Goal: Navigation & Orientation: Find specific page/section

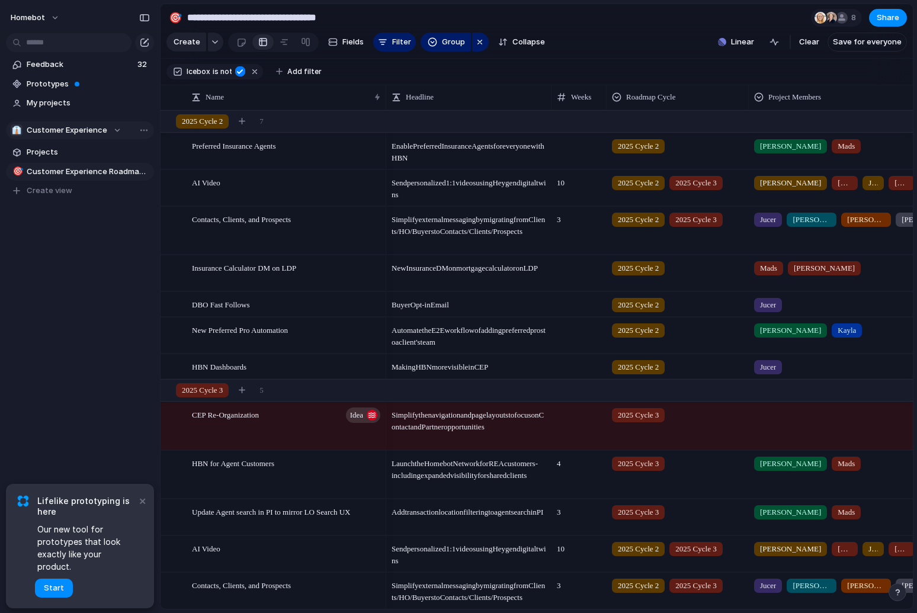
click at [83, 131] on span "Customer Experience" at bounding box center [67, 130] width 81 height 12
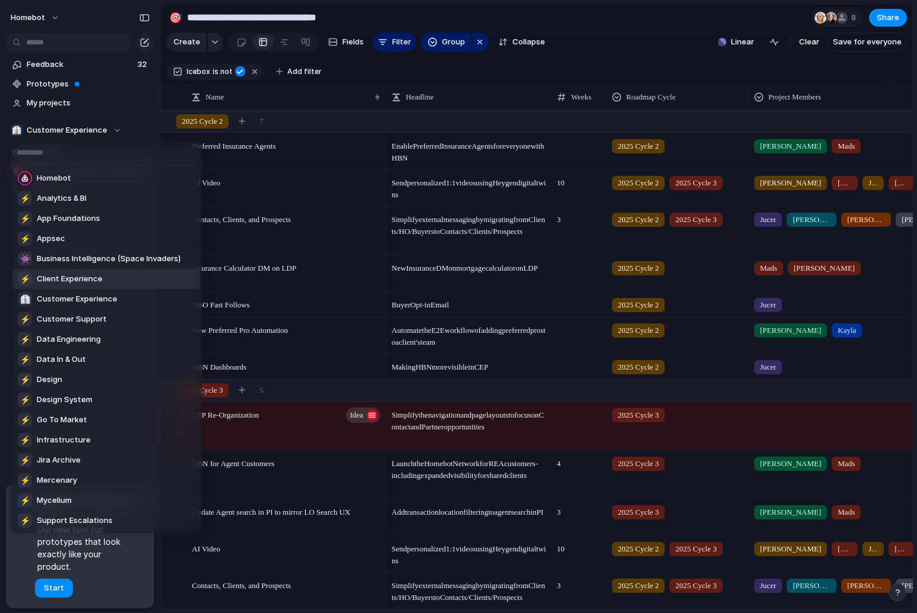
click at [97, 281] on span "Client Experience" at bounding box center [70, 279] width 66 height 12
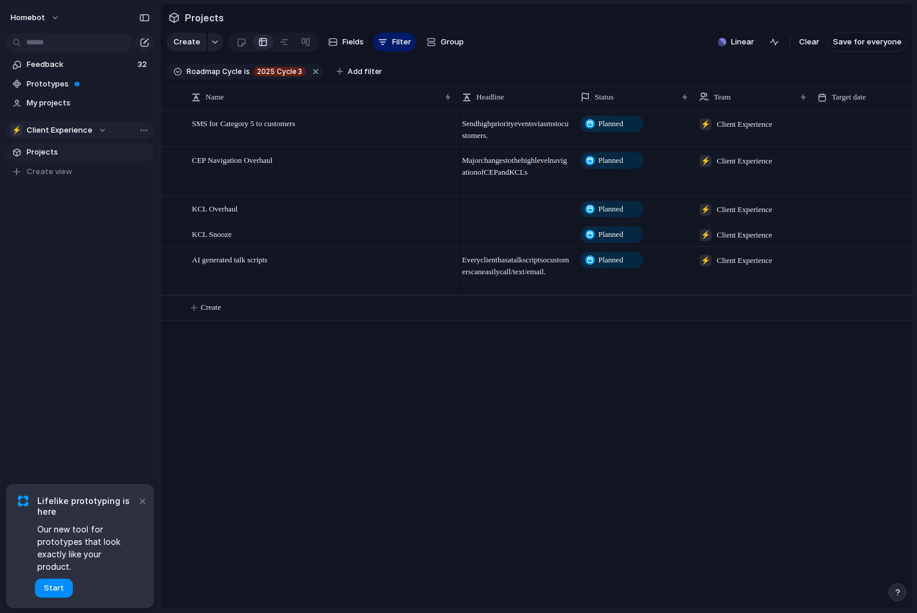
click at [73, 130] on span "Client Experience" at bounding box center [60, 130] width 66 height 12
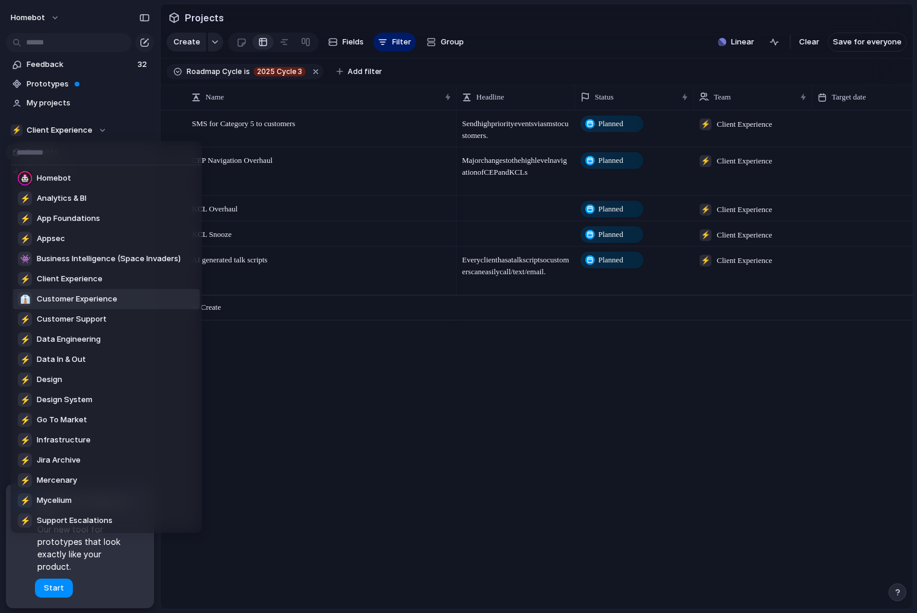
click at [64, 304] on div "👔 Customer Experience" at bounding box center [68, 299] width 100 height 14
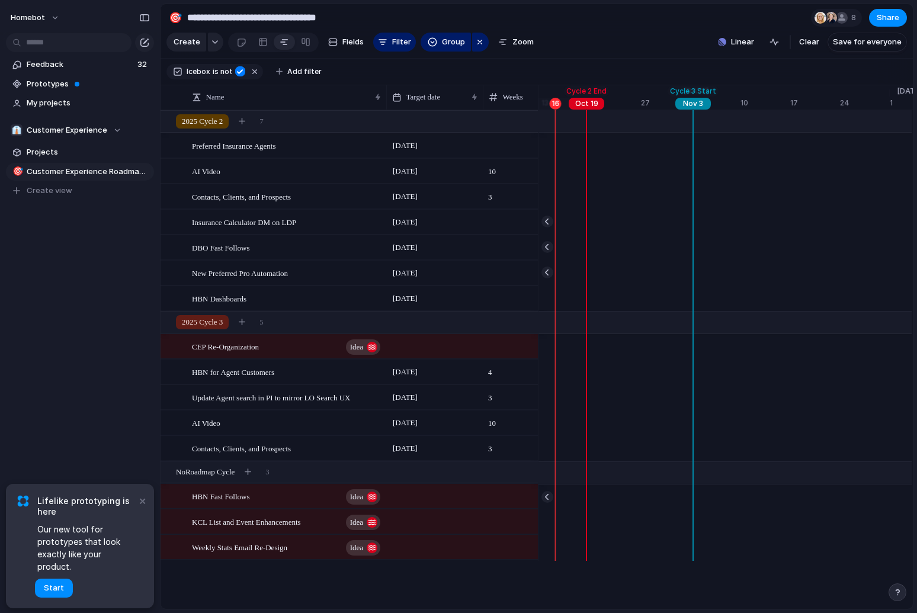
scroll to position [0, 7873]
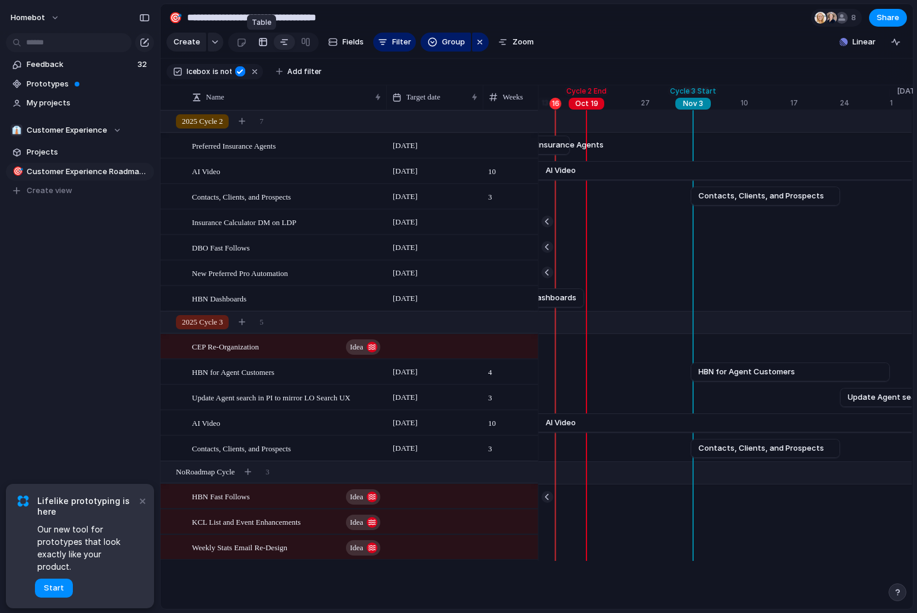
click at [265, 41] on div at bounding box center [262, 42] width 9 height 19
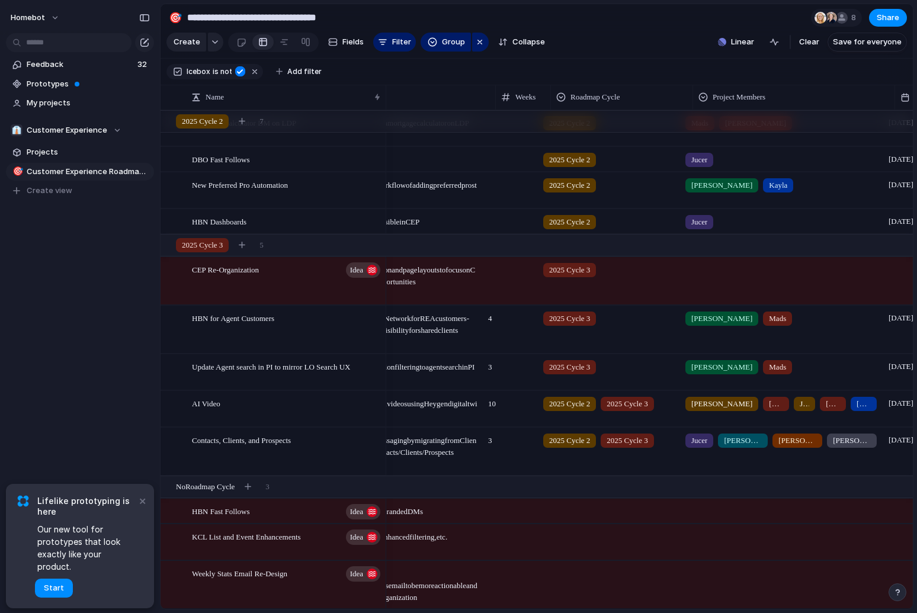
scroll to position [0, 95]
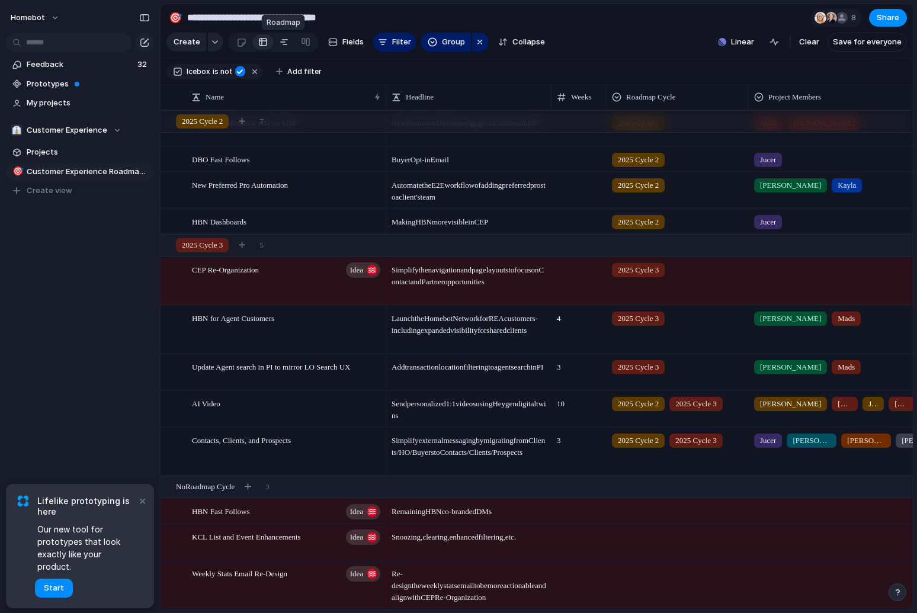
click at [281, 45] on div at bounding box center [284, 42] width 9 height 19
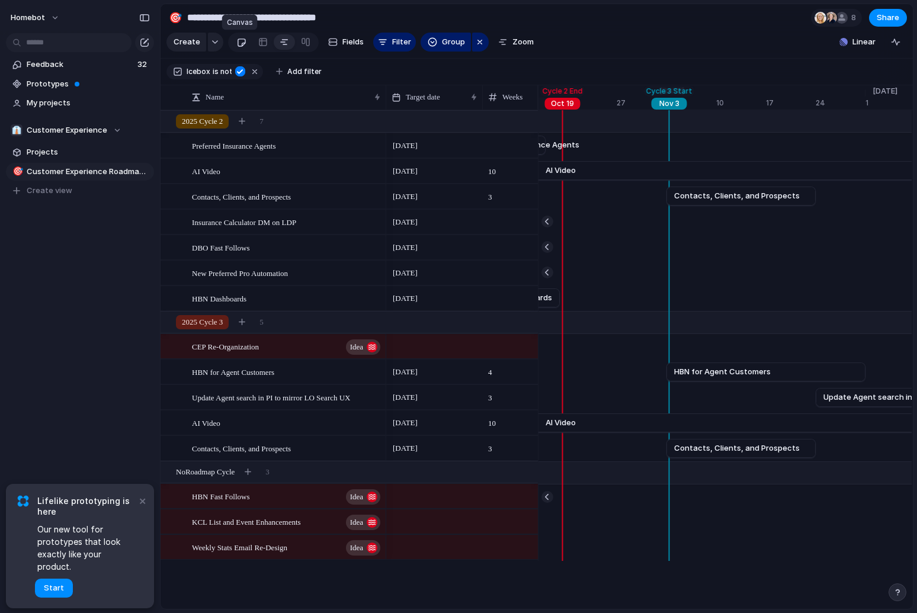
click at [242, 41] on div at bounding box center [241, 43] width 10 height 20
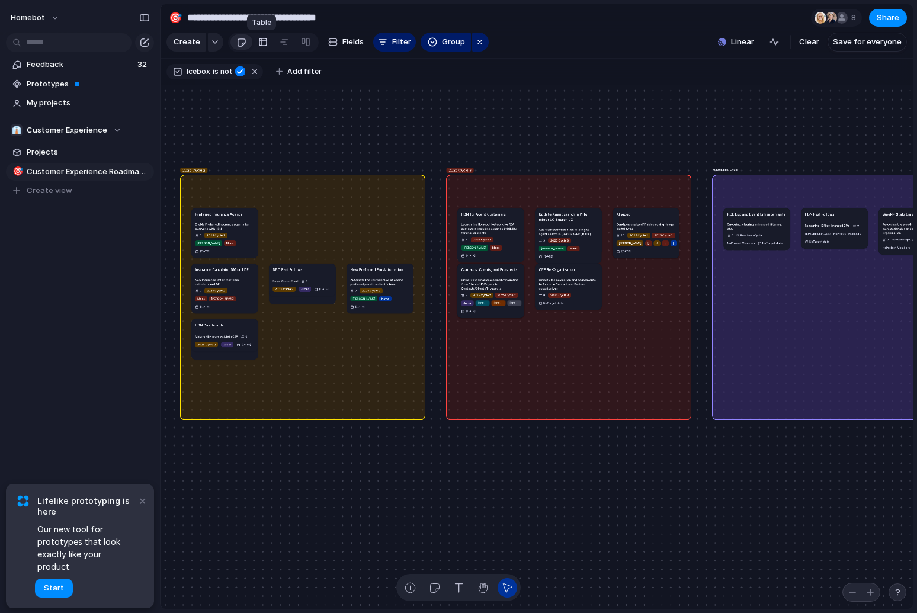
click at [258, 40] on div at bounding box center [262, 42] width 9 height 19
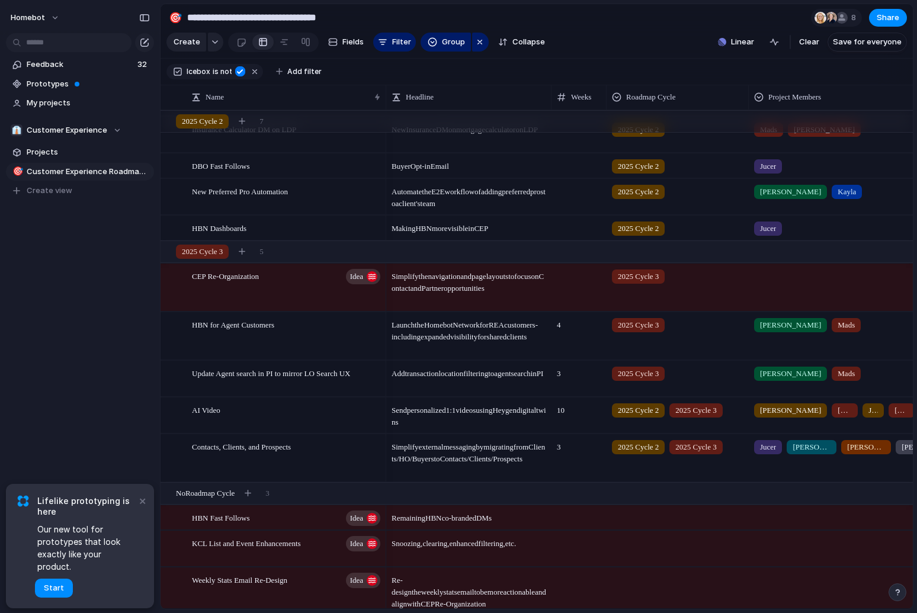
scroll to position [146, 0]
